Goal: Task Accomplishment & Management: Manage account settings

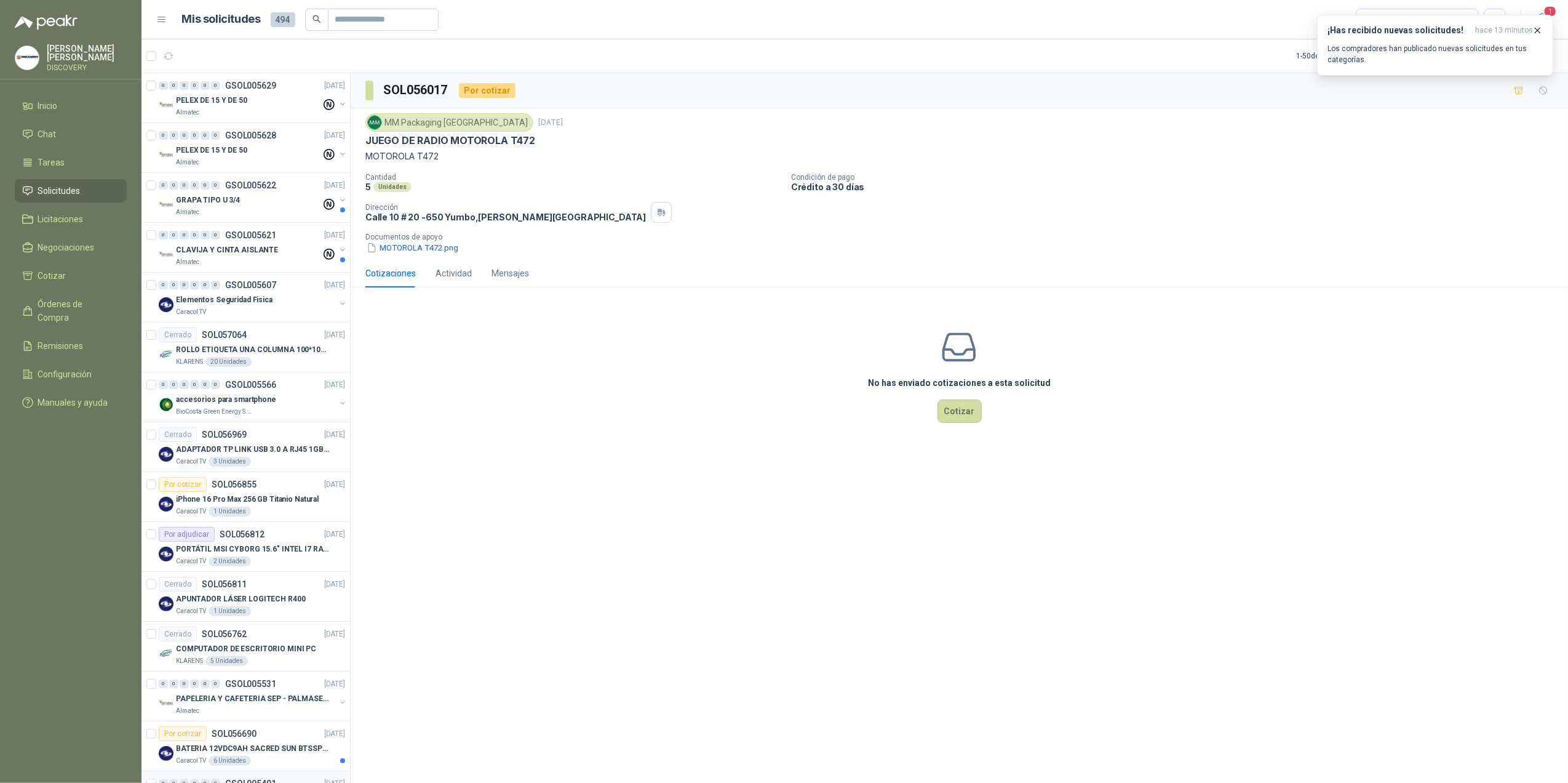
scroll to position [656, 0]
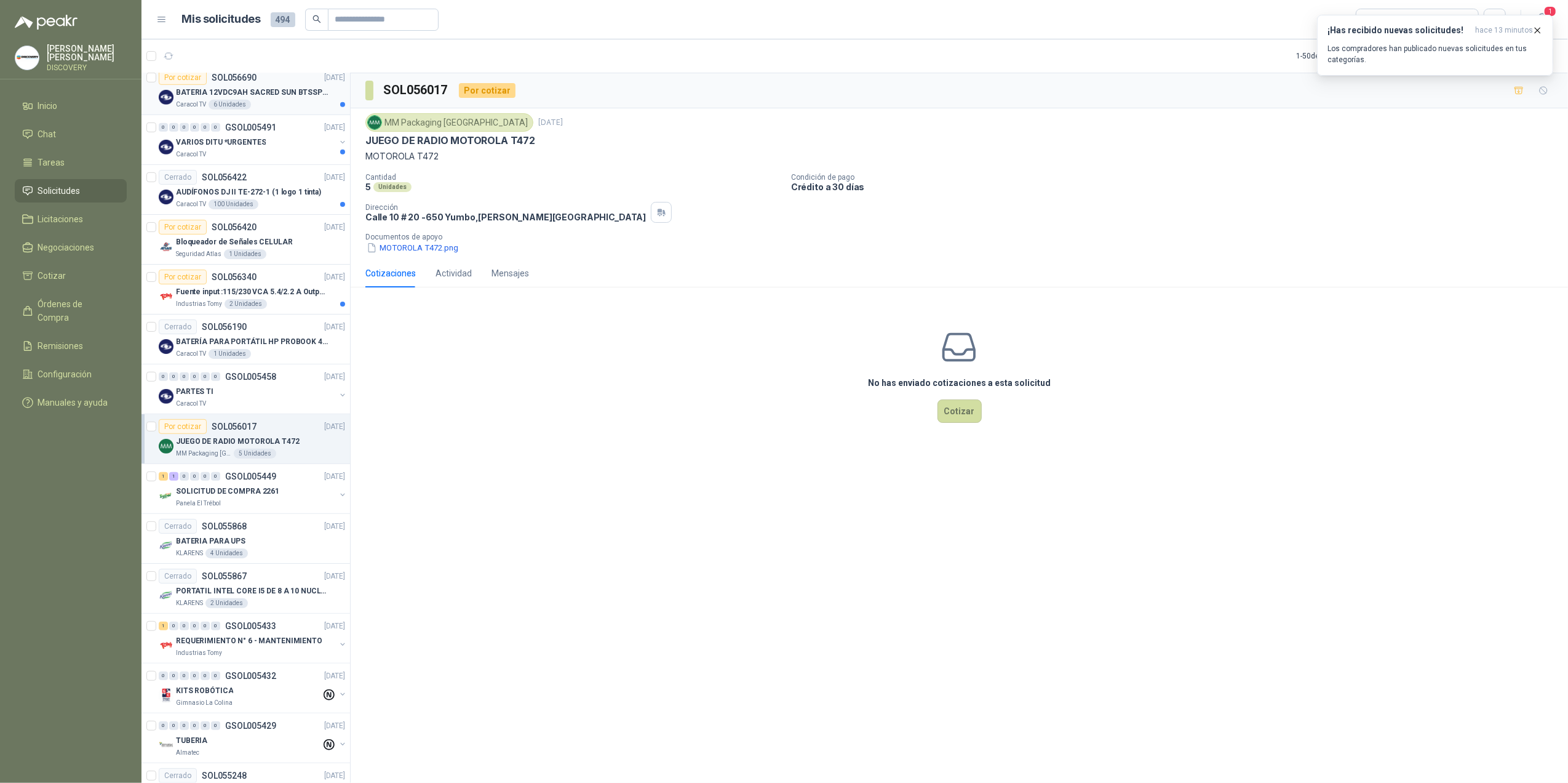
click at [312, 99] on div "BATERIA 12VDC9AH SACRED SUN BTSSP12-9HR" at bounding box center [260, 92] width 169 height 15
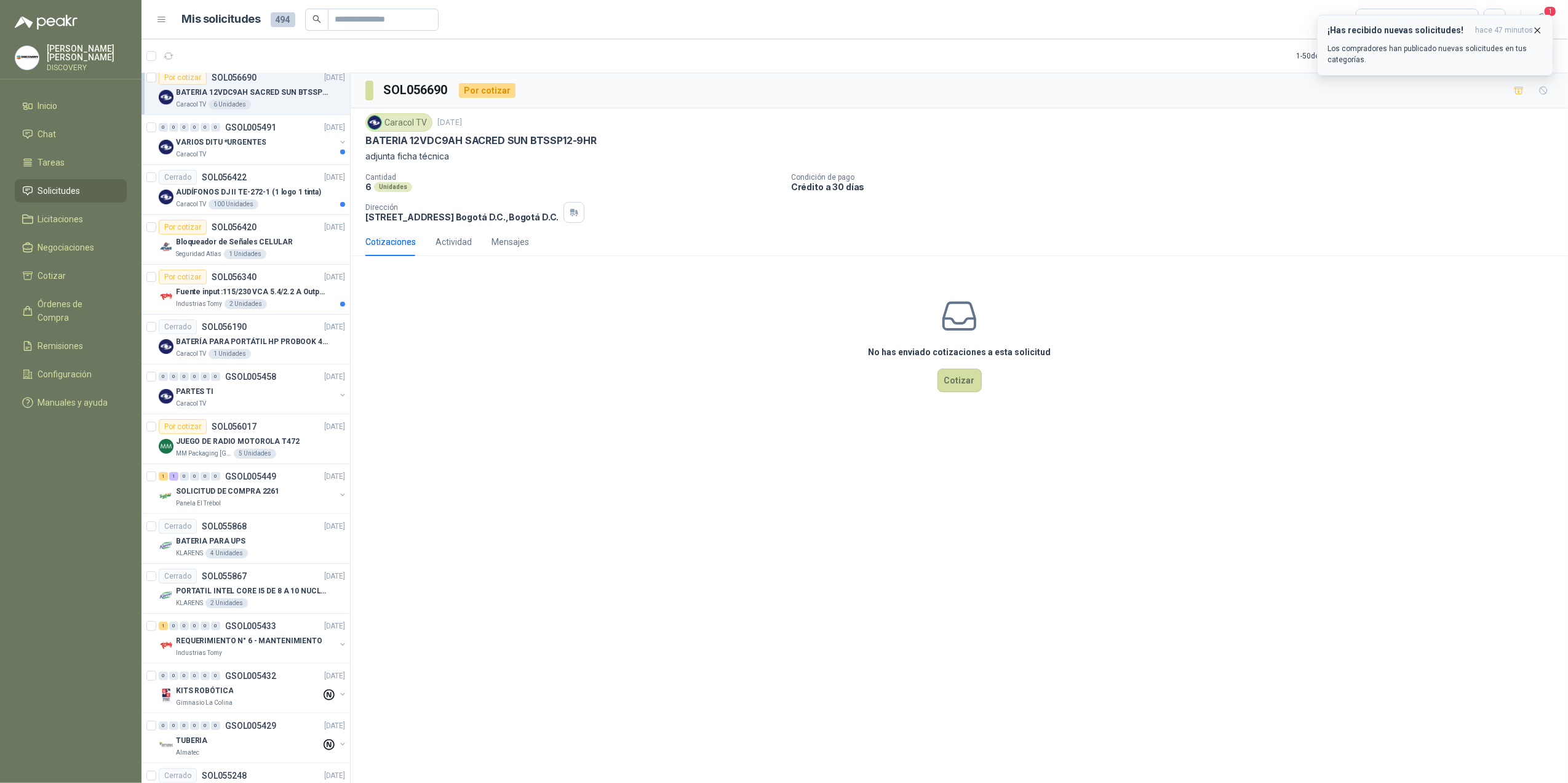
click at [1534, 22] on button "¡Has recibido nuevas solicitudes! hace 47 minutos Los compradores han publicado…" at bounding box center [1435, 45] width 237 height 61
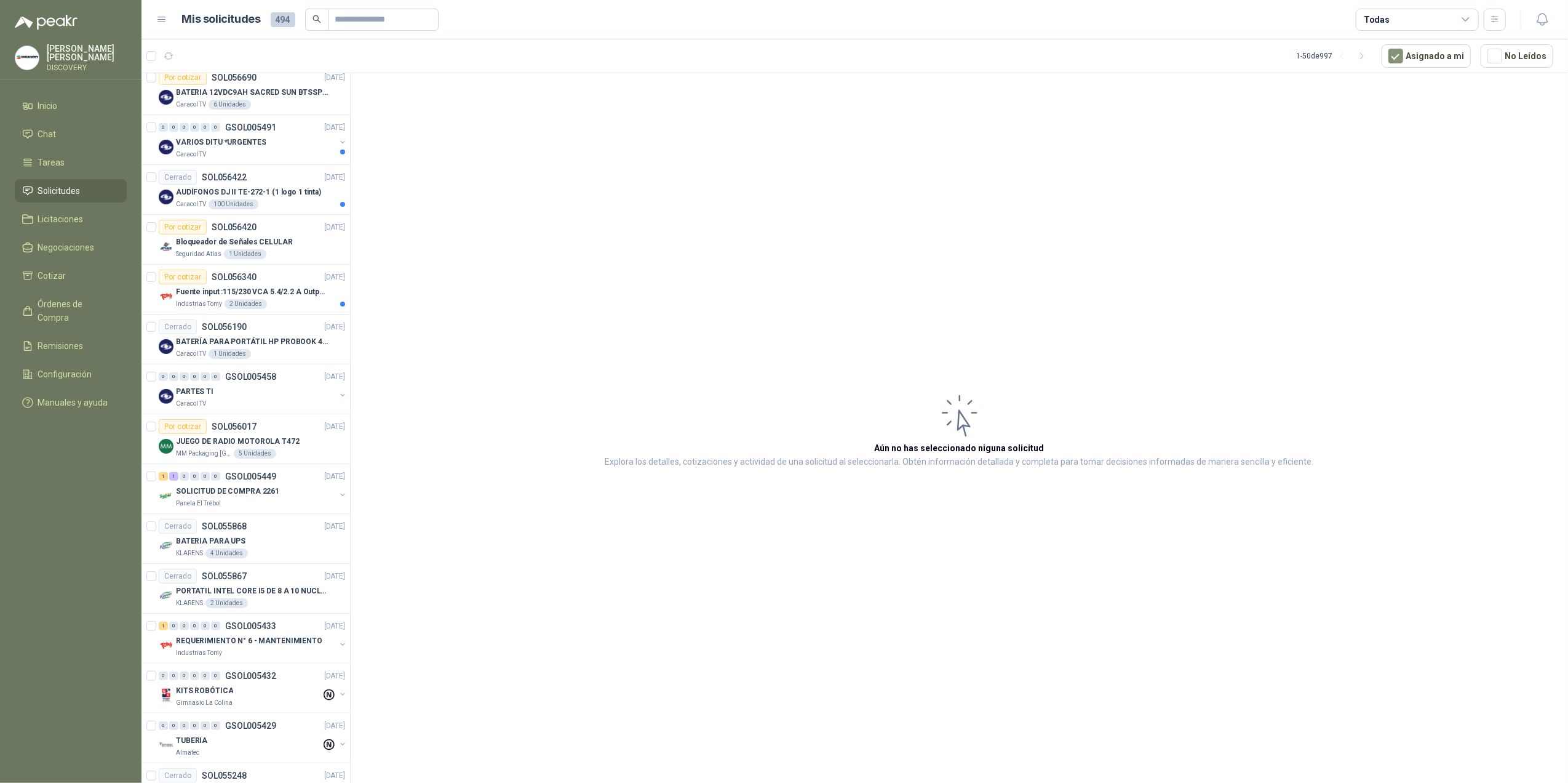
click at [1550, 23] on button "button" at bounding box center [1542, 19] width 22 height 22
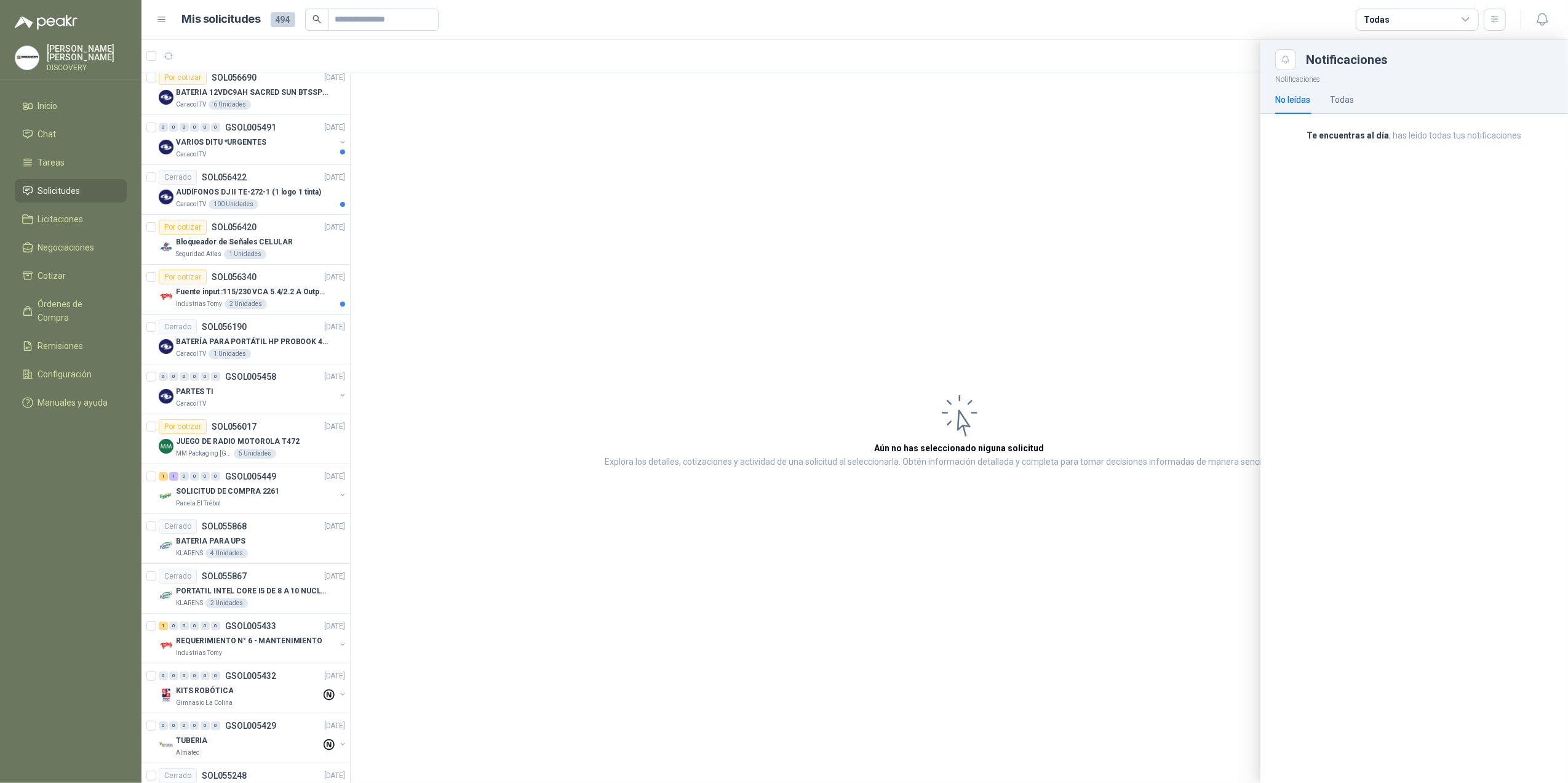
click at [1324, 99] on div "No leídas Todas" at bounding box center [1314, 100] width 79 height 29
click at [1341, 99] on div "Todas" at bounding box center [1342, 99] width 24 height 14
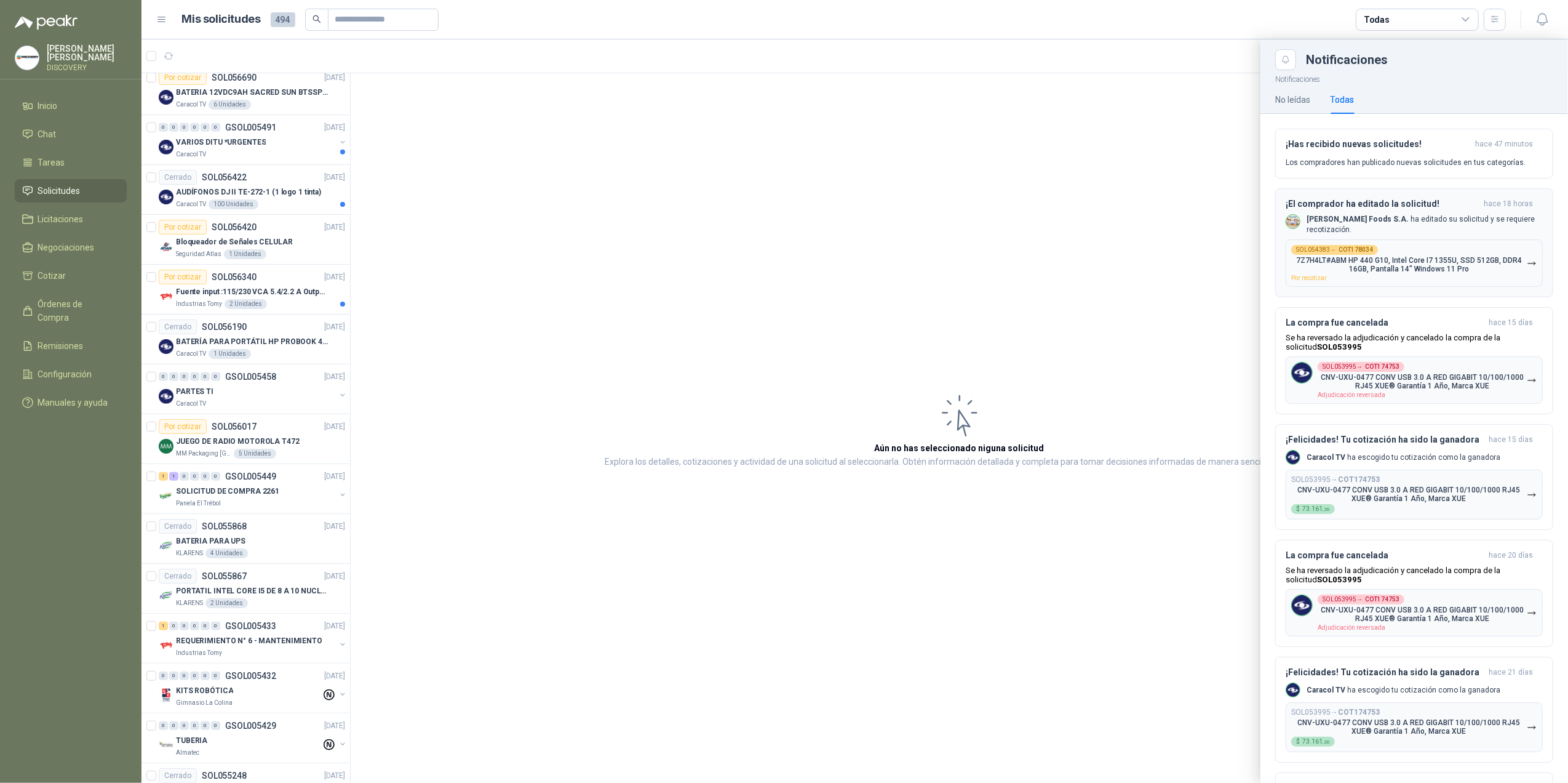
click at [1285, 224] on button "¡El comprador ha editado la solicitud! hace 18 horas [PERSON_NAME] Foods [PERSO…" at bounding box center [1414, 242] width 278 height 109
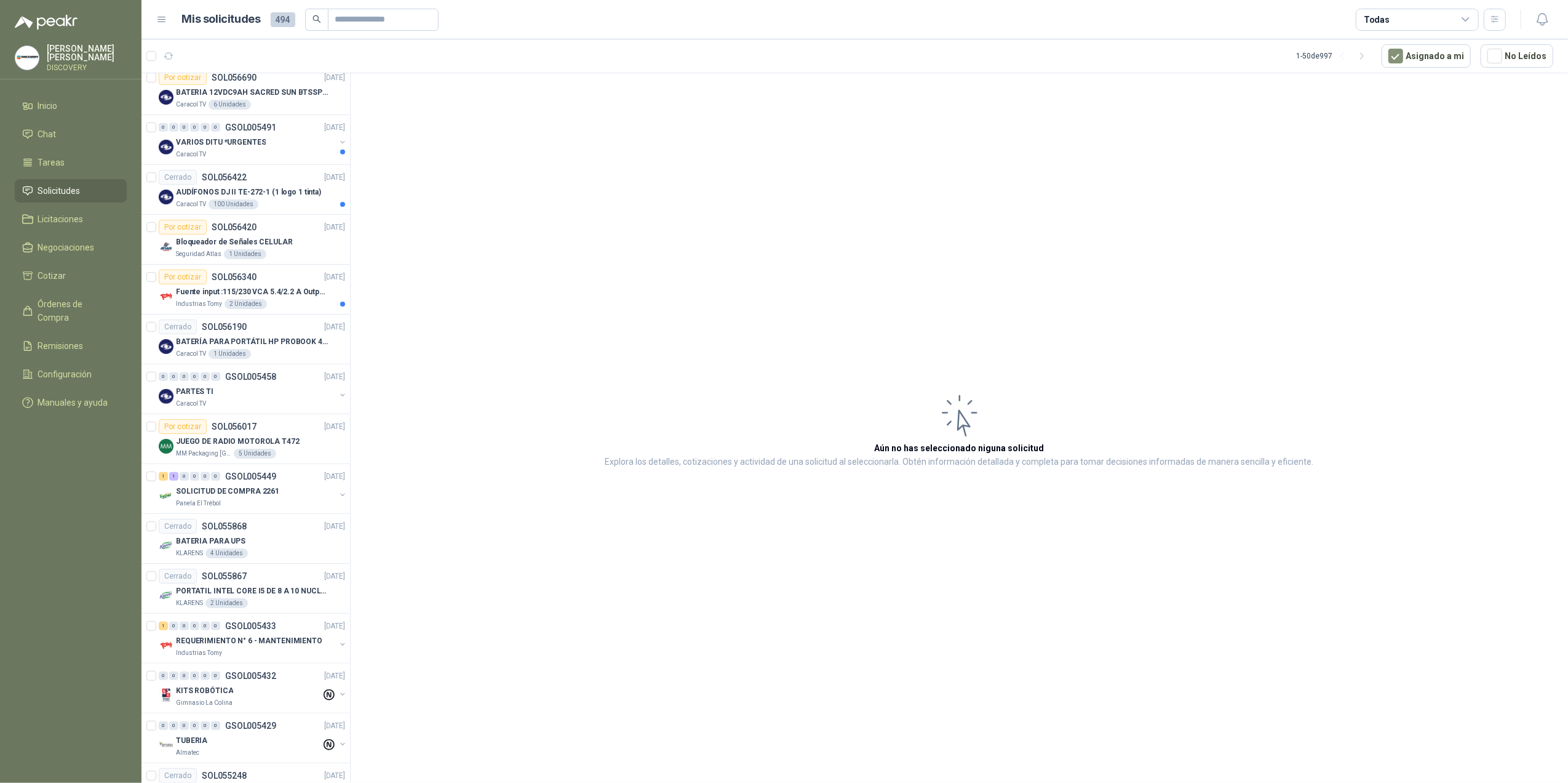
click at [1472, 13] on div "Todas" at bounding box center [1417, 19] width 123 height 22
click at [1390, 69] on div "99+ Por cotizar" at bounding box center [1398, 70] width 63 height 10
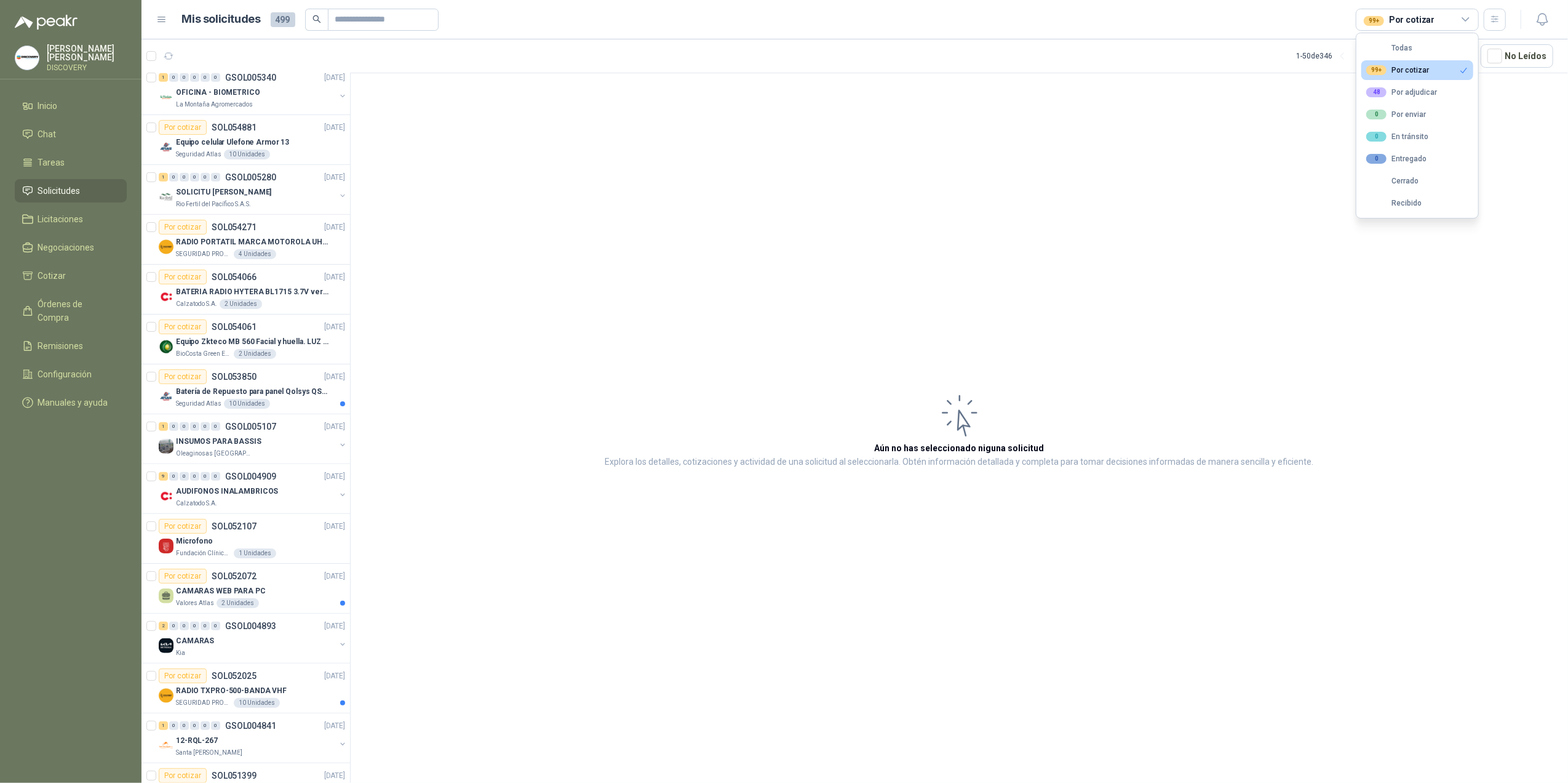
scroll to position [256, 0]
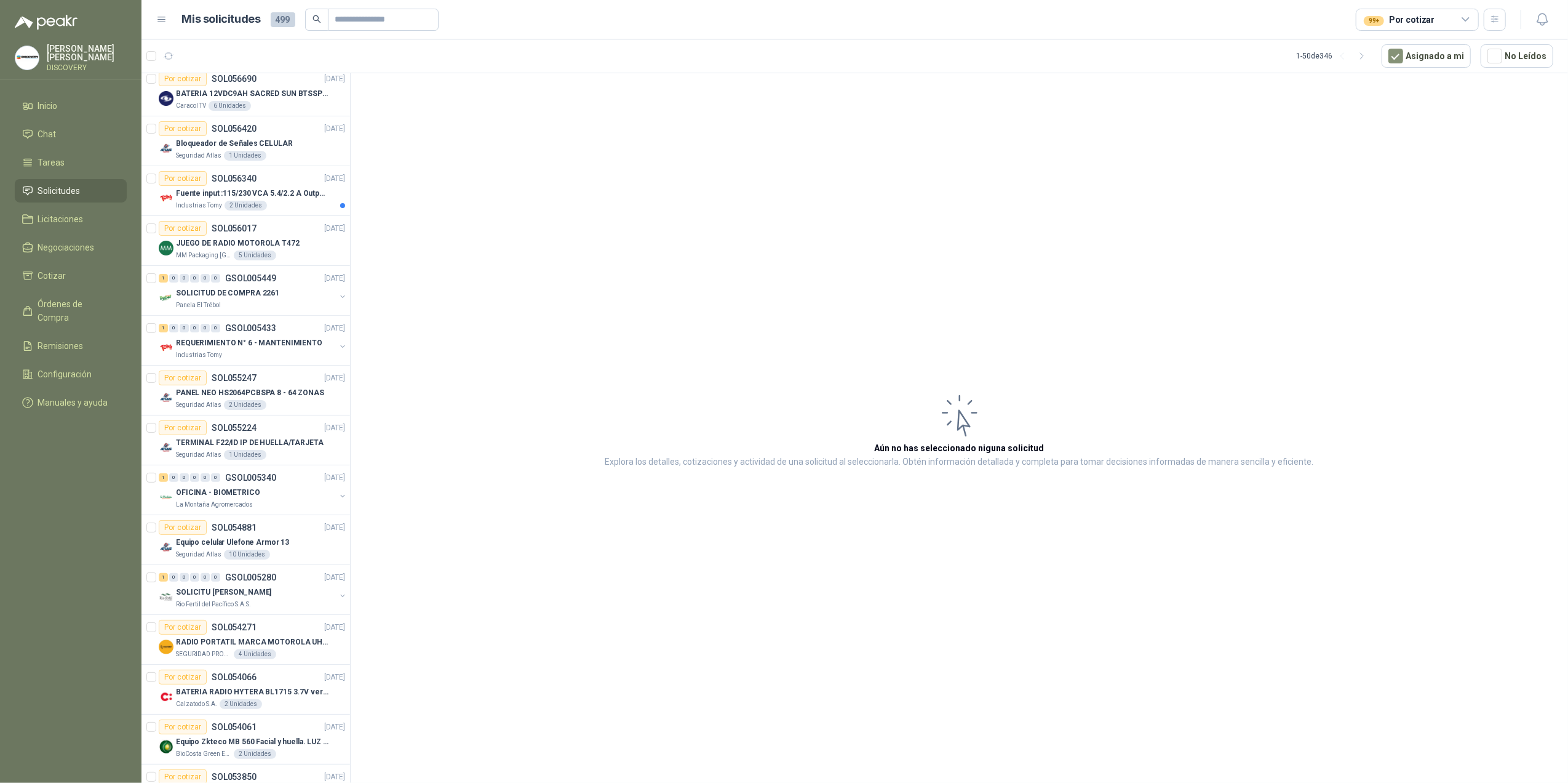
click at [369, 117] on article "Aún no has seleccionado niguna solicitud Explora los detalles, cotizaciones y a…" at bounding box center [959, 430] width 1217 height 714
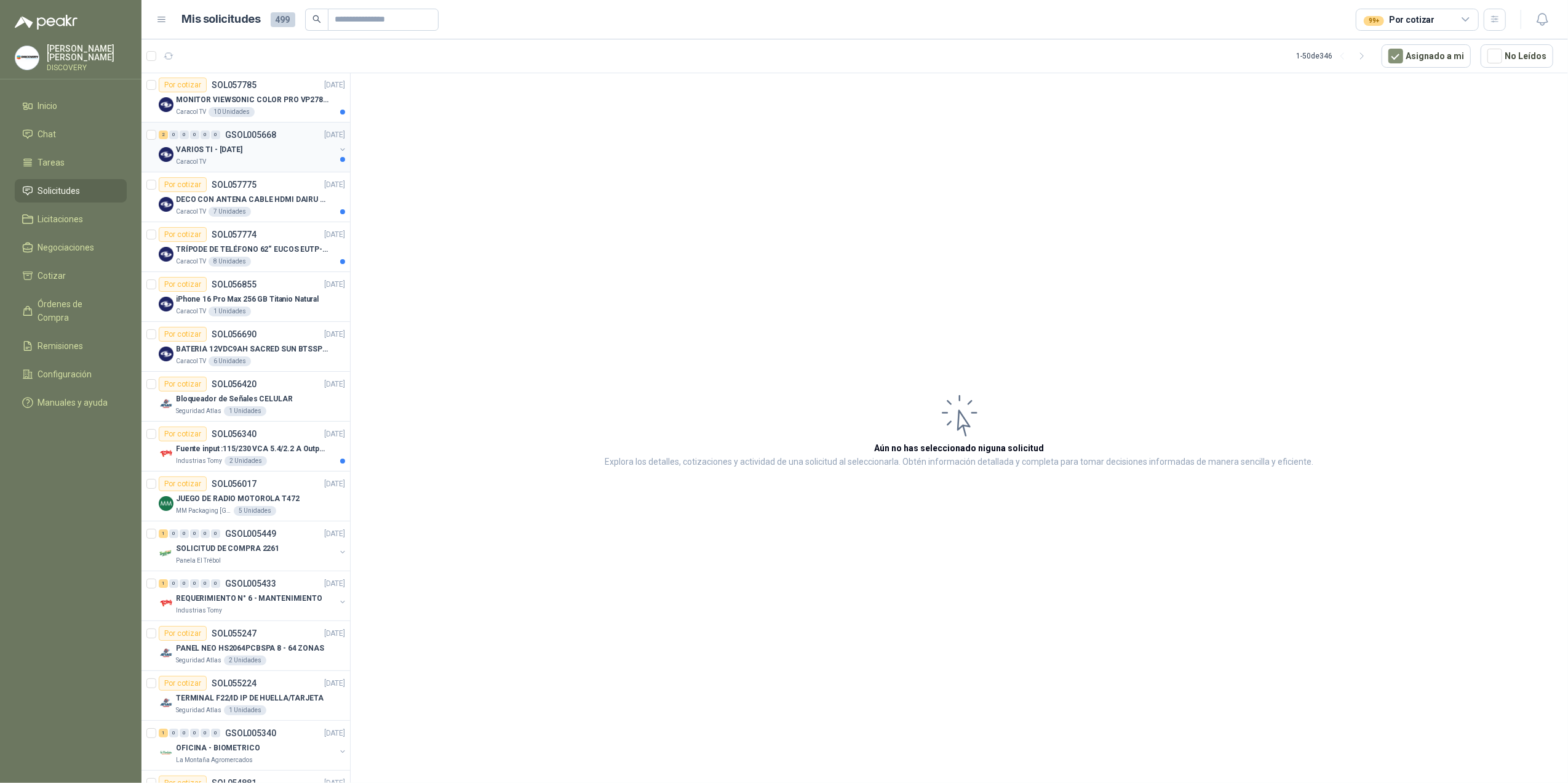
scroll to position [0, 0]
click at [264, 99] on p "MONITOR VIEWSONIC COLOR PRO VP2786-4K" at bounding box center [252, 101] width 153 height 11
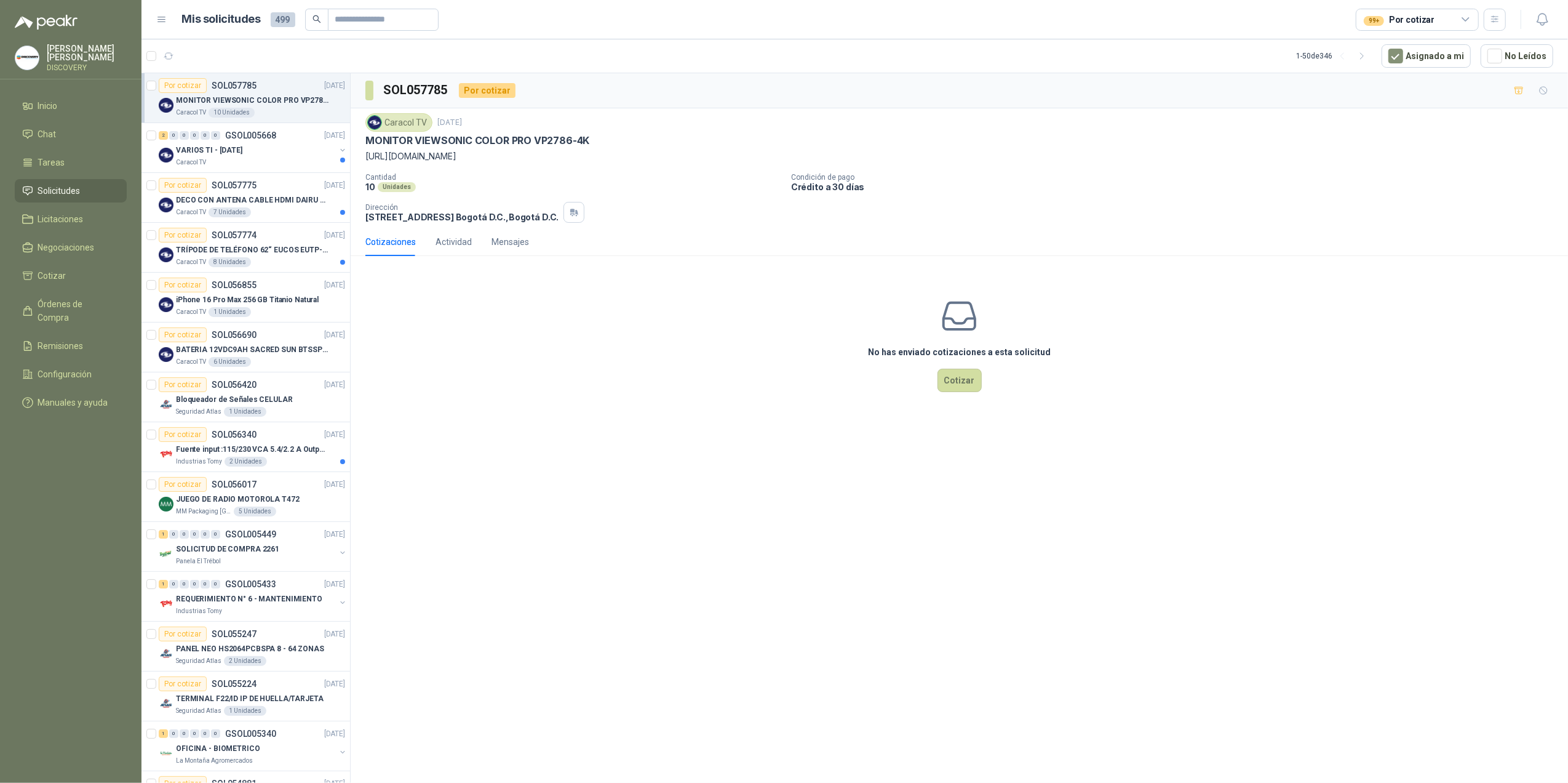
drag, startPoint x: 577, startPoint y: 159, endPoint x: 362, endPoint y: 137, distance: 216.1
click at [362, 137] on div "Caracol TV [DATE] MONITOR VIEWSONIC COLOR PRO VP2786-4K [URL][DOMAIN_NAME] Cant…" at bounding box center [959, 167] width 1217 height 119
drag, startPoint x: 362, startPoint y: 137, endPoint x: 392, endPoint y: 144, distance: 30.8
copy div "MONITOR VIEWSONIC COLOR PRO VP2786-4K [URL][DOMAIN_NAME]"
click at [232, 160] on div "Caracol TV" at bounding box center [255, 162] width 159 height 10
